Goal: Find specific page/section: Find specific page/section

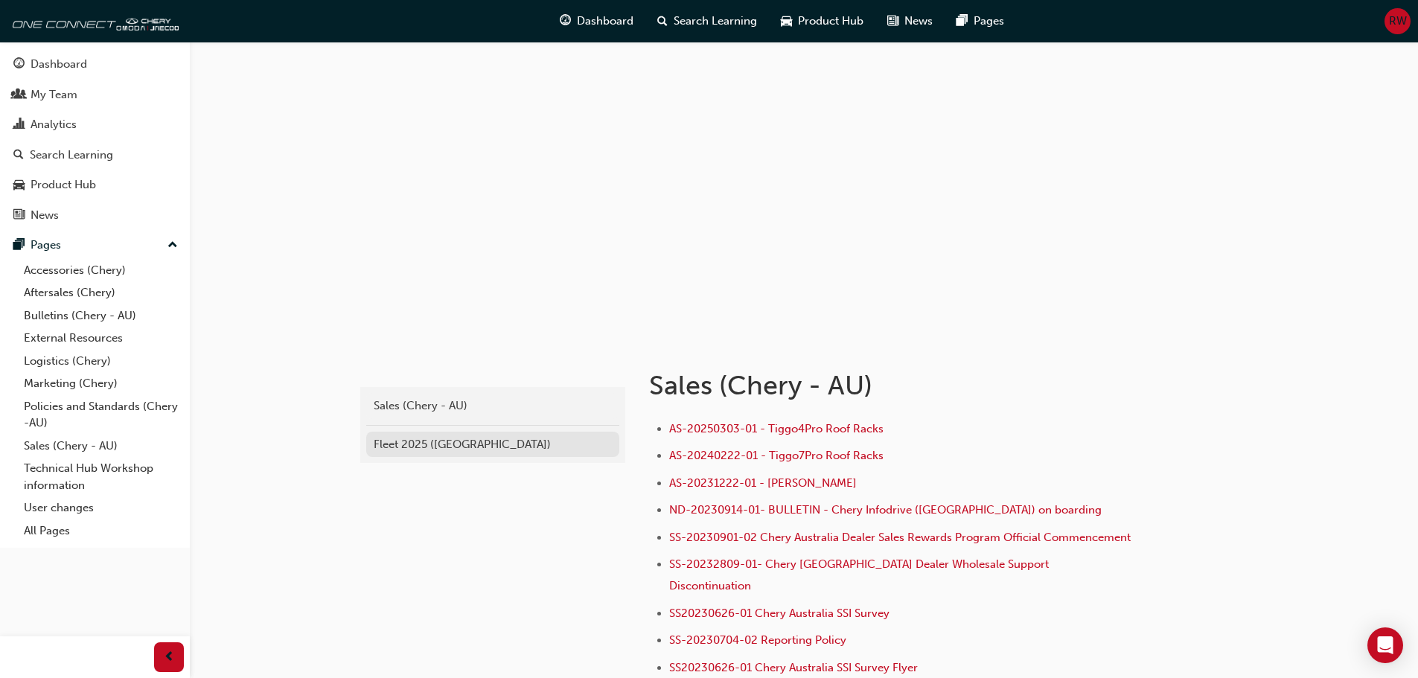
click at [431, 450] on div "Fleet 2025 ([GEOGRAPHIC_DATA])" at bounding box center [493, 444] width 238 height 17
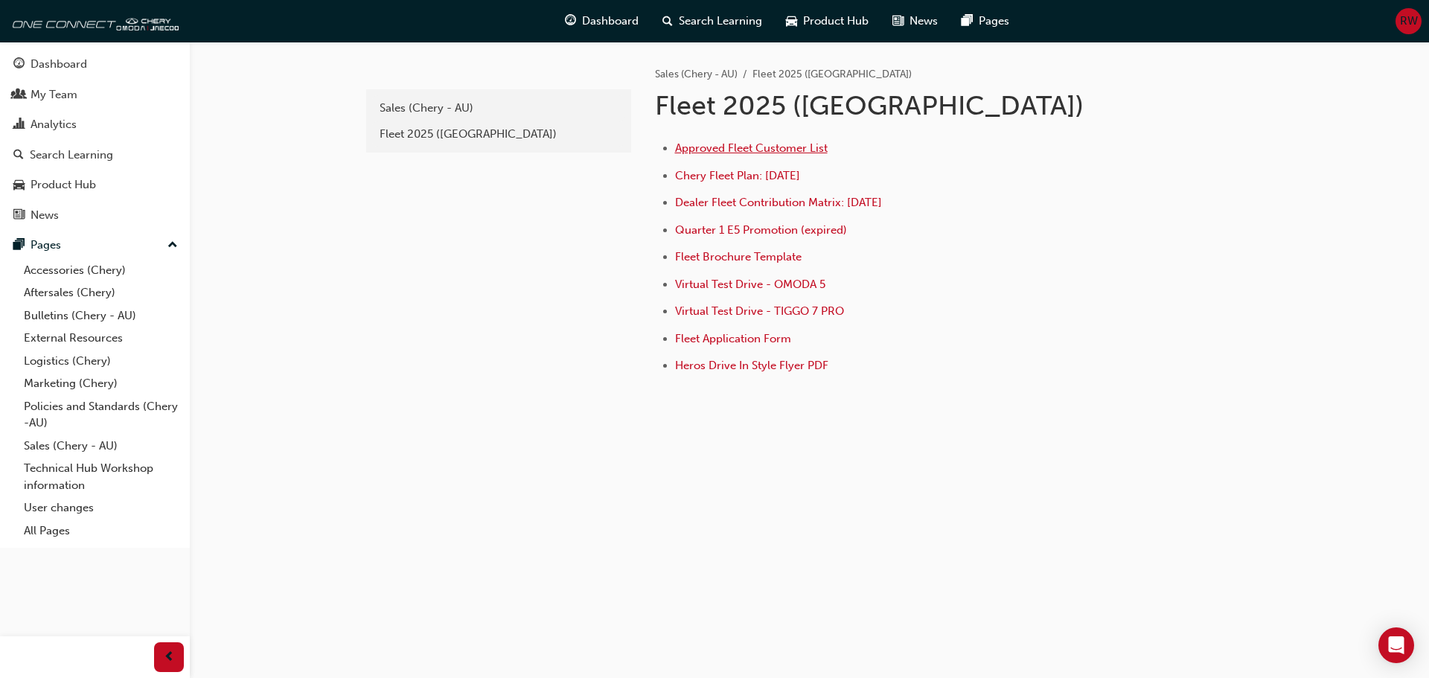
click at [724, 152] on span "Approved Fleet Customer List" at bounding box center [751, 147] width 153 height 13
click at [722, 204] on span "Dealer Fleet Contribution Matrix: [DATE]" at bounding box center [778, 202] width 207 height 13
